Goal: Navigation & Orientation: Find specific page/section

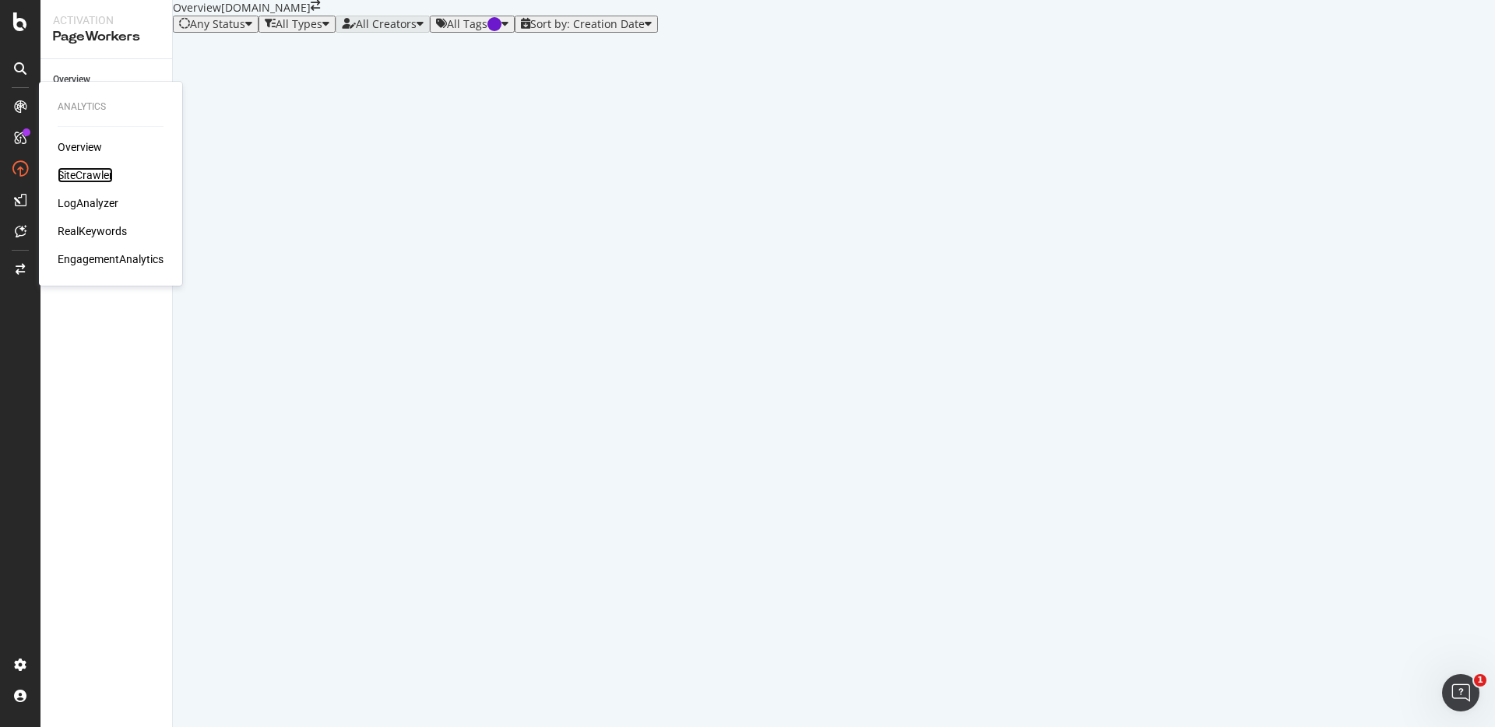
click at [73, 167] on div "SiteCrawler" at bounding box center [85, 175] width 55 height 16
